Goal: Task Accomplishment & Management: Use online tool/utility

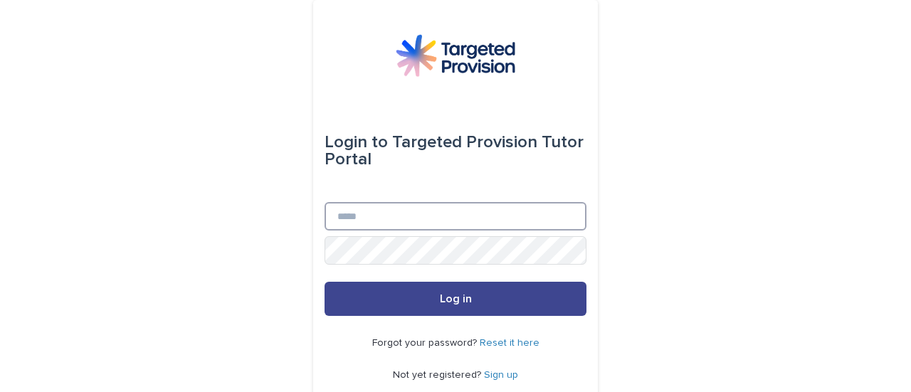
type input "**********"
click at [474, 302] on button "Log in" at bounding box center [456, 299] width 262 height 34
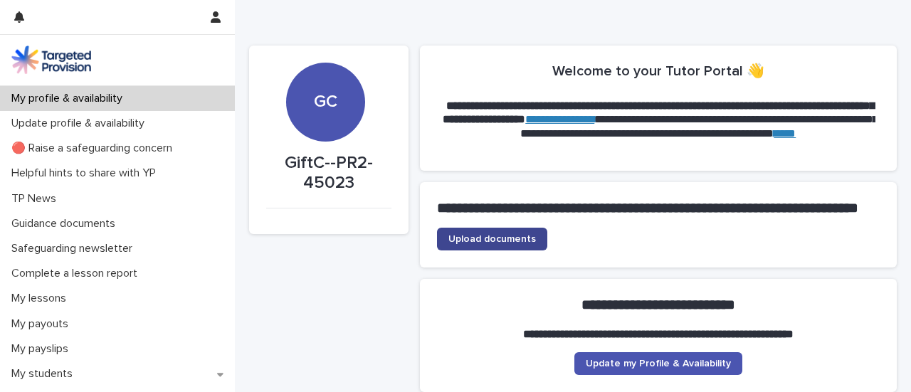
click at [500, 244] on span "Upload documents" at bounding box center [492, 239] width 88 height 10
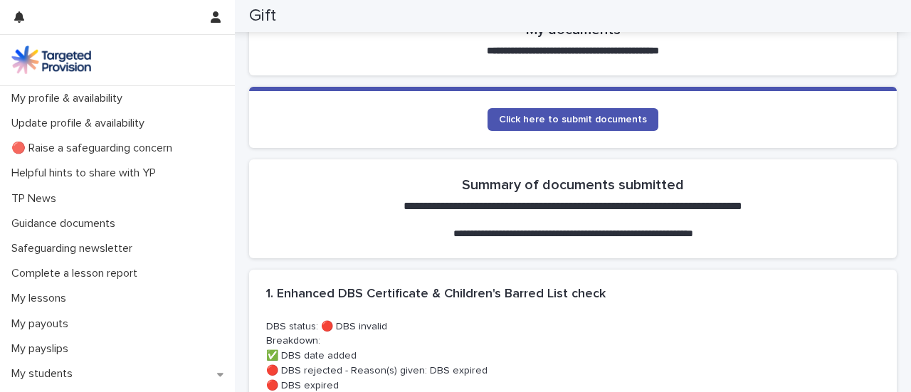
scroll to position [352, 0]
